Goal: Complete application form: Complete application form

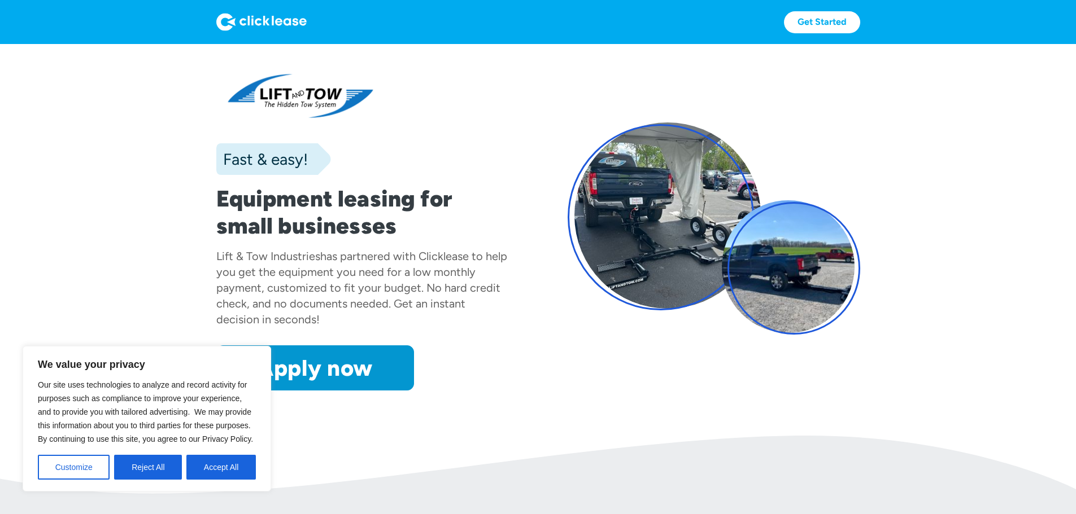
click at [532, 130] on div "Fast & easy! Equipment leasing for small businesses Lift & Tow Industries has p…" at bounding box center [538, 229] width 644 height 324
click at [231, 472] on button "Accept All" at bounding box center [220, 467] width 69 height 25
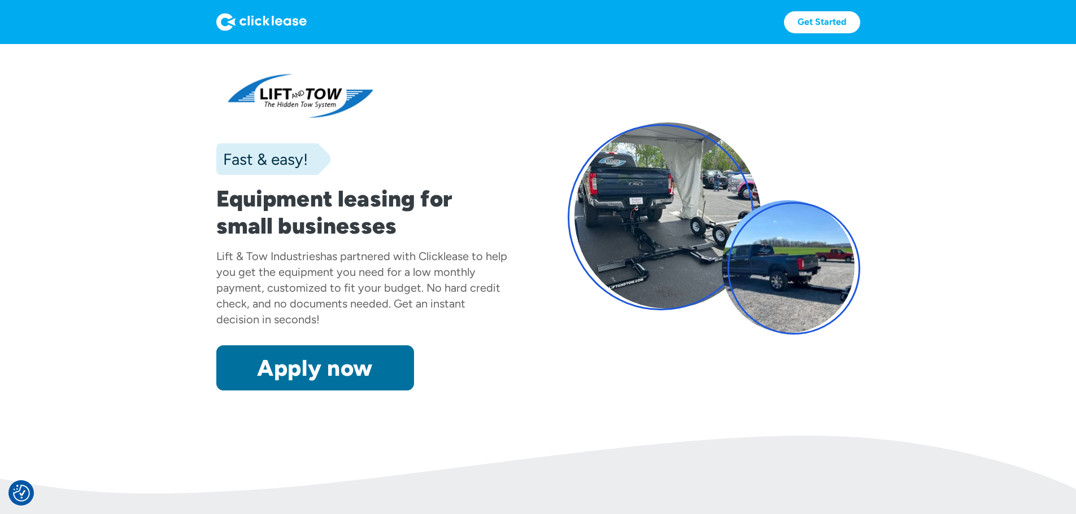
click at [246, 391] on link "Apply now" at bounding box center [315, 368] width 198 height 45
